Goal: Transaction & Acquisition: Download file/media

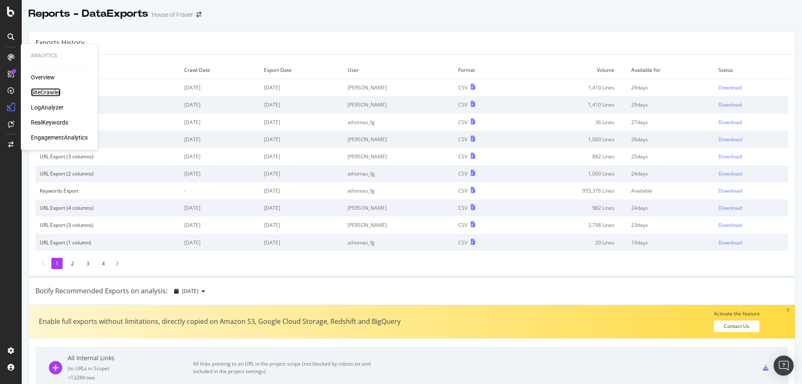
click at [41, 92] on div "SiteCrawler" at bounding box center [46, 92] width 30 height 8
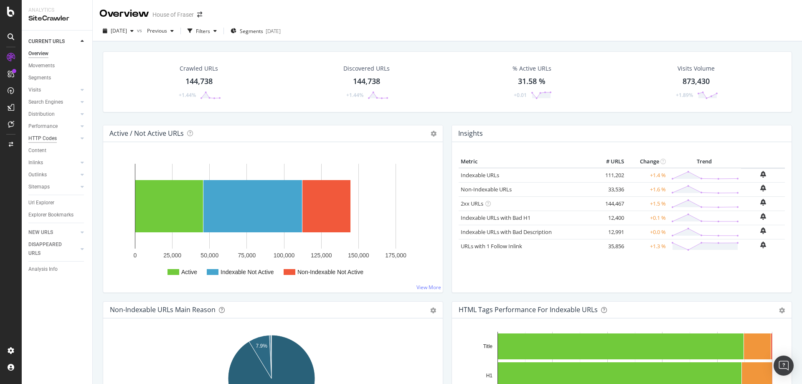
click at [38, 141] on div "HTTP Codes" at bounding box center [42, 138] width 28 height 9
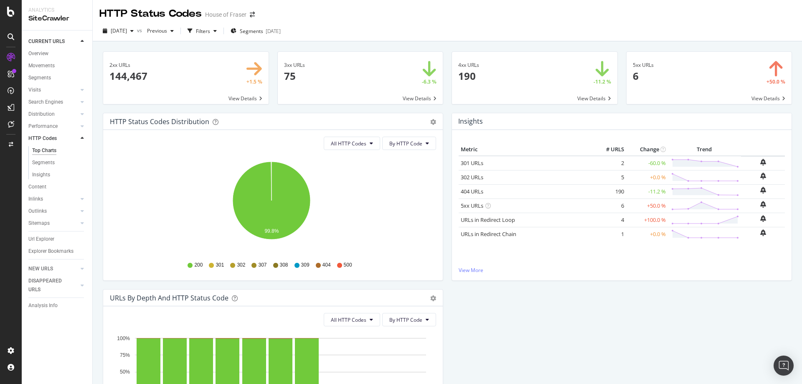
click at [416, 98] on span at bounding box center [360, 78] width 165 height 52
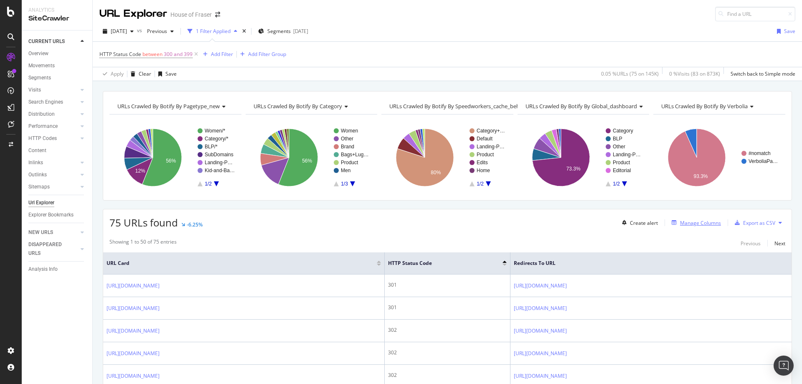
click at [680, 221] on div "Manage Columns" at bounding box center [700, 222] width 41 height 7
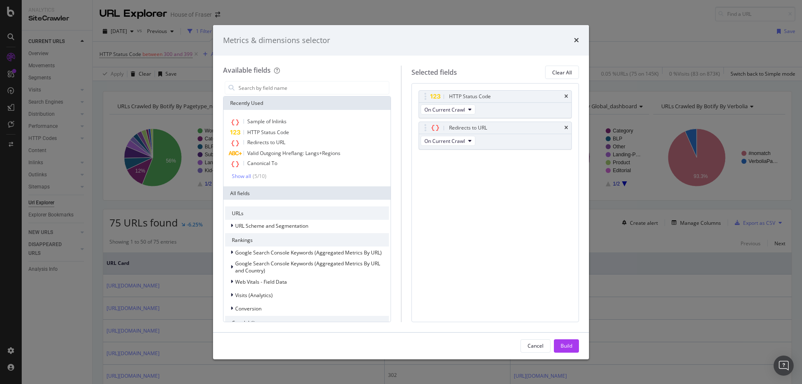
click at [264, 114] on div "Sample of Inlinks HTTP Status Code Redirects to URL Valid Outgoing Hreflang: La…" at bounding box center [306, 148] width 167 height 76
click at [264, 122] on span "Sample of Inlinks" at bounding box center [266, 121] width 39 height 7
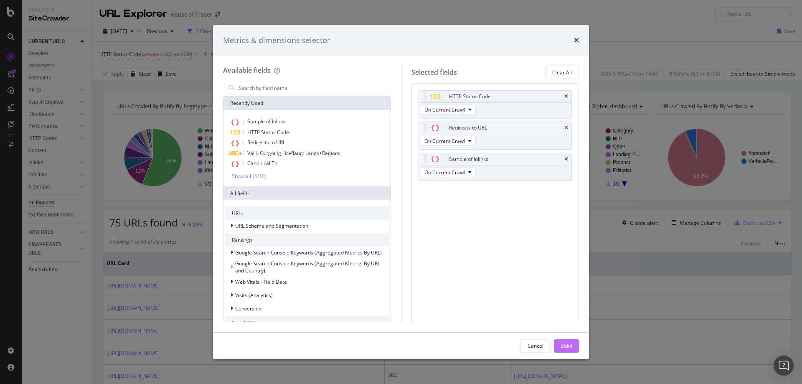
click at [563, 347] on div "Build" at bounding box center [566, 345] width 12 height 7
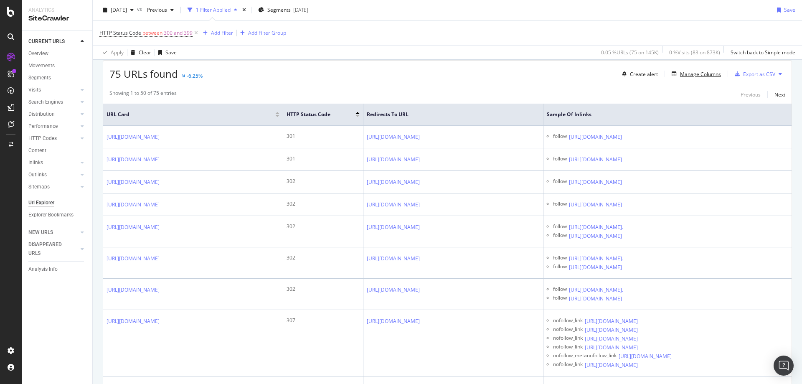
scroll to position [89, 0]
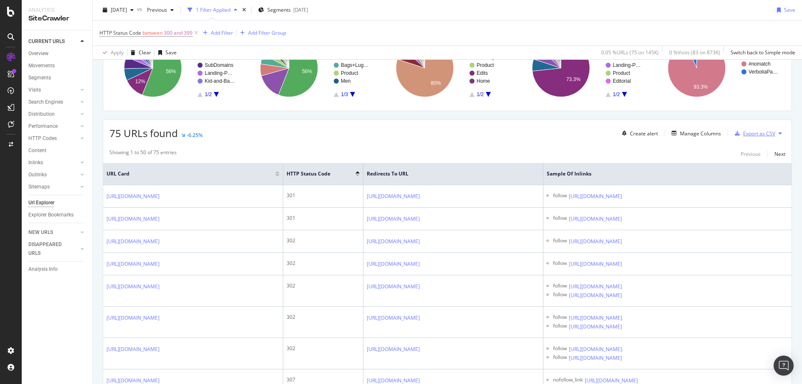
click at [755, 132] on div "Export as CSV" at bounding box center [759, 133] width 32 height 7
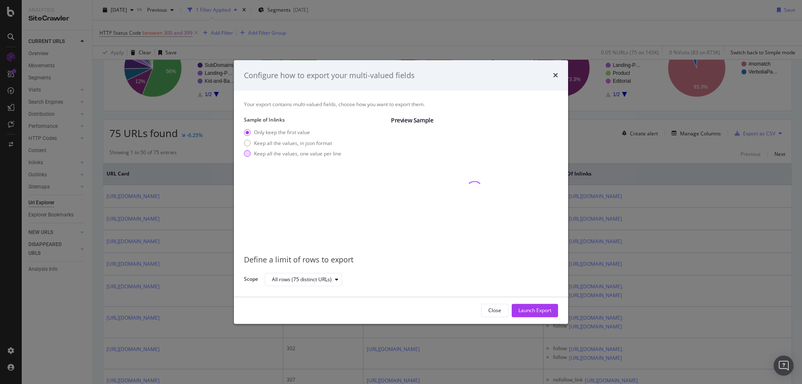
click at [291, 152] on div "Keep all the values, one value per line" at bounding box center [297, 153] width 87 height 7
click at [536, 309] on div "Launch Export" at bounding box center [534, 310] width 33 height 7
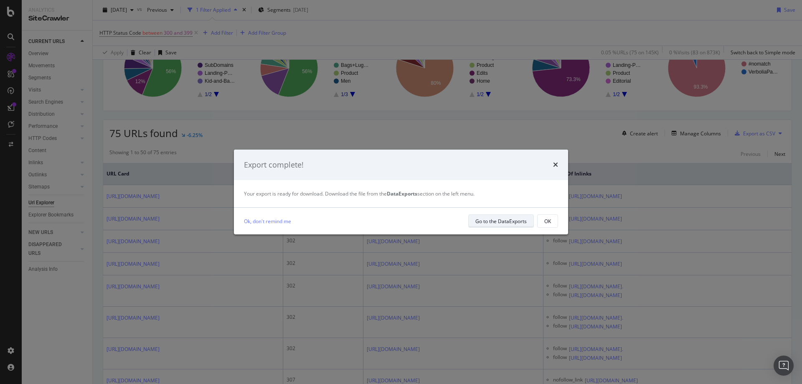
click at [504, 220] on div "Go to the DataExports" at bounding box center [500, 221] width 51 height 7
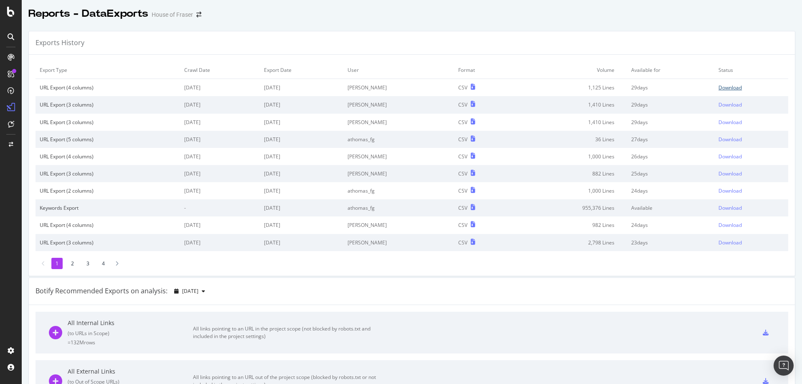
click at [718, 86] on div "Download" at bounding box center [729, 87] width 23 height 7
